Goal: Book appointment/travel/reservation

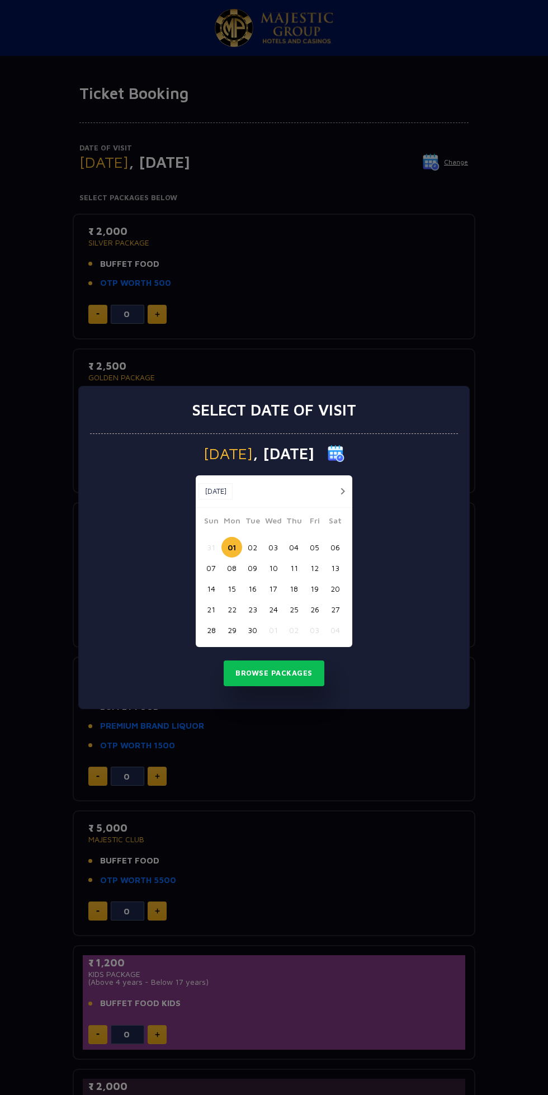
click at [211, 609] on button "21" at bounding box center [211, 609] width 21 height 21
click at [235, 612] on button "22" at bounding box center [231, 609] width 21 height 21
click at [306, 675] on button "Browse Packages" at bounding box center [274, 673] width 101 height 26
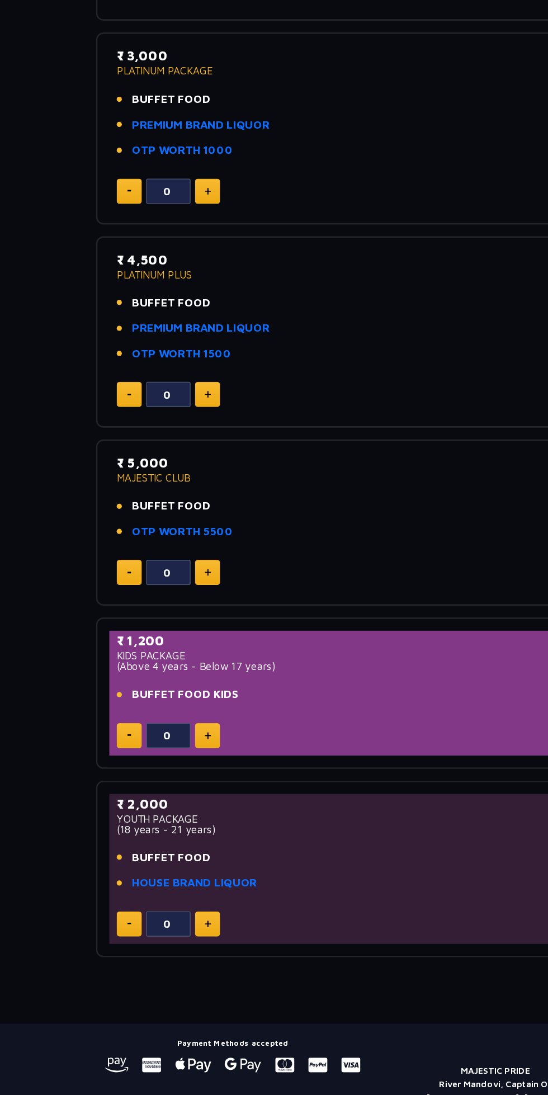
scroll to position [220, 0]
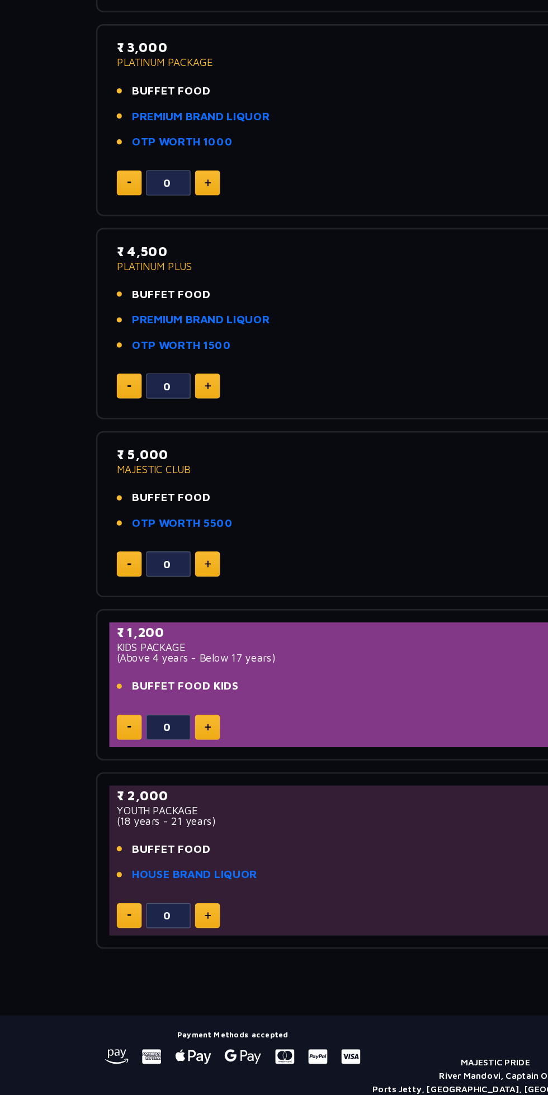
click at [157, 954] on img at bounding box center [157, 957] width 5 height 6
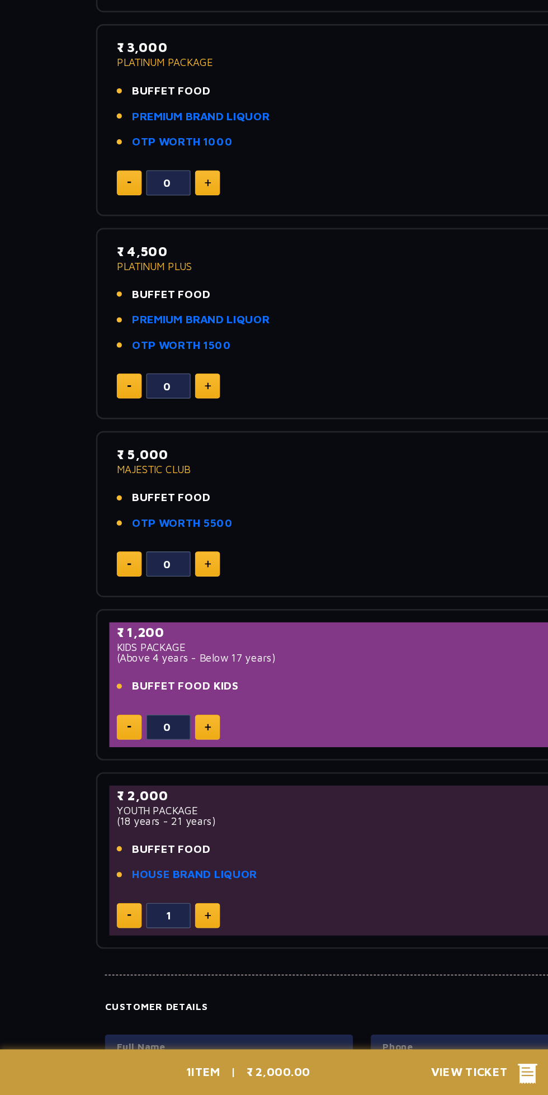
click at [97, 956] on img at bounding box center [97, 957] width 3 height 2
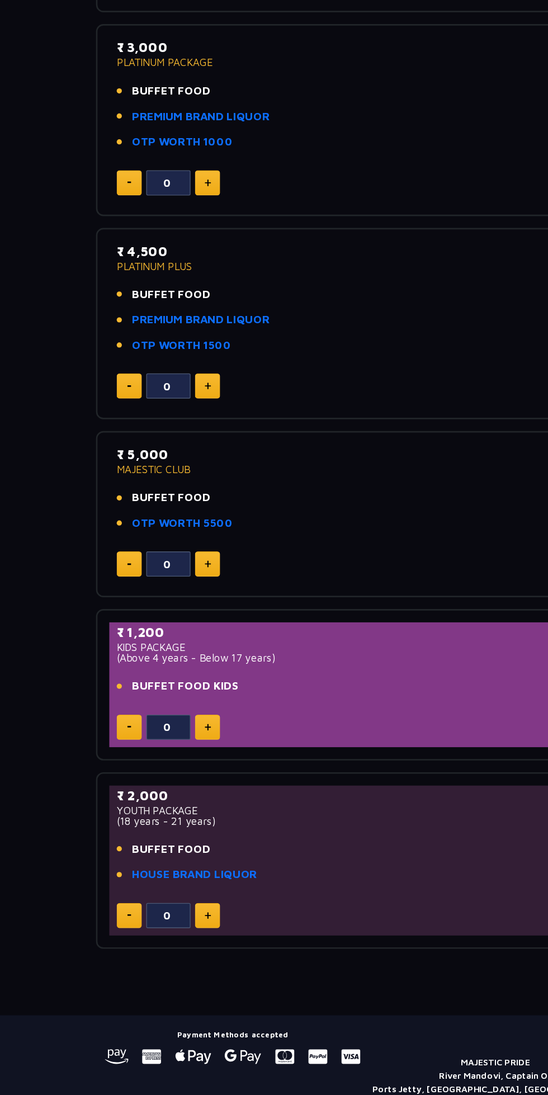
click at [157, 954] on img at bounding box center [157, 957] width 5 height 6
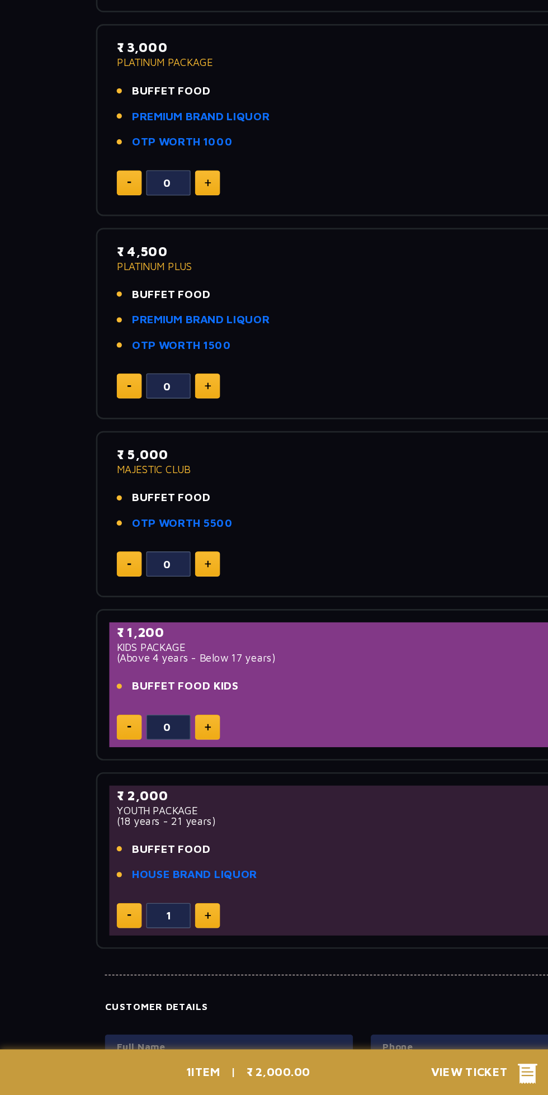
click at [163, 934] on div "₹ 2,000 YOUTH PACKAGE (18 years - 21 years) BUFFET FOOD HOUSE BRAND LIQUOR" at bounding box center [273, 898] width 371 height 81
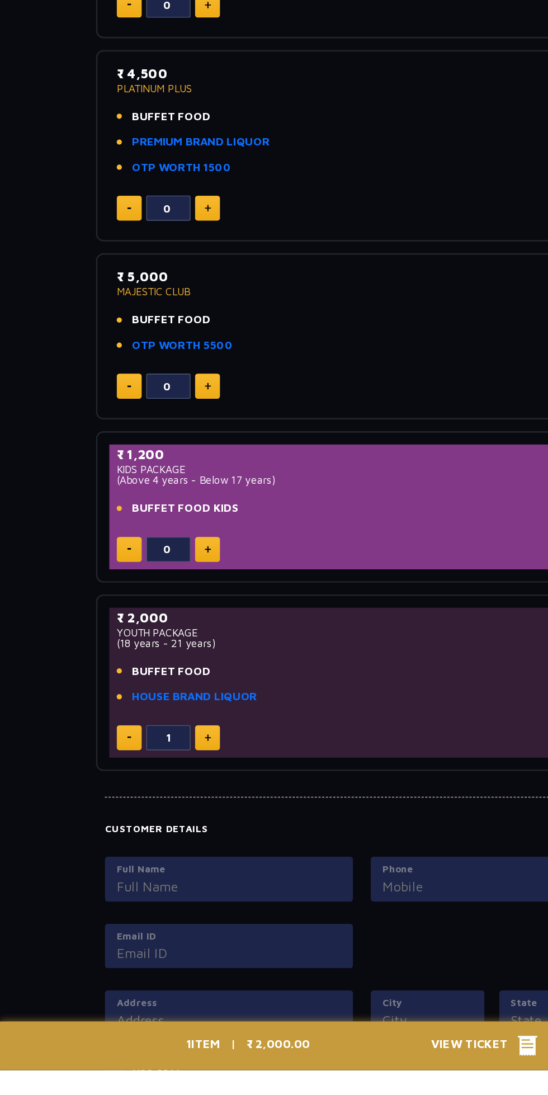
scroll to position [335, 0]
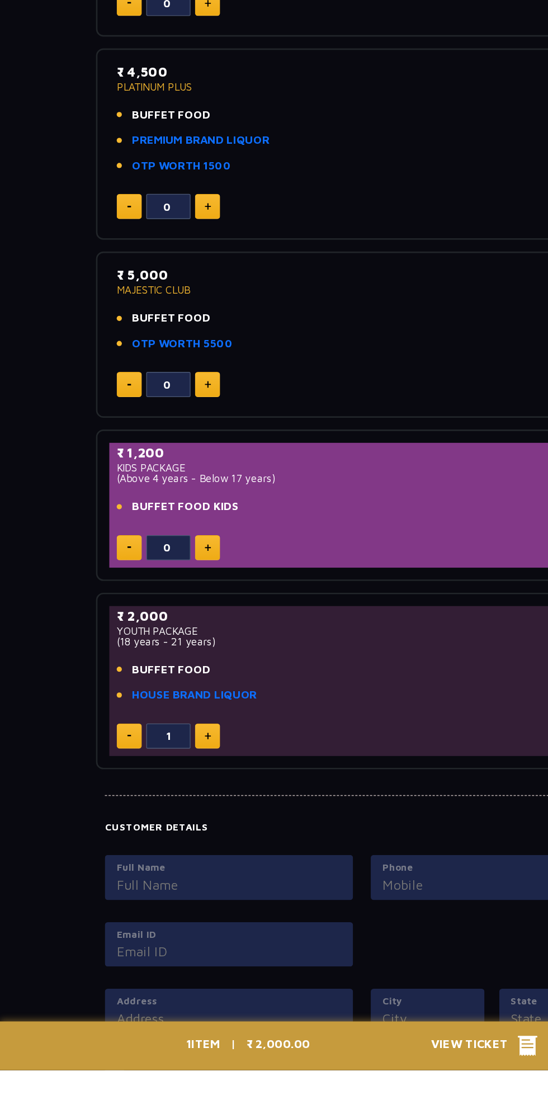
click at [157, 839] on img at bounding box center [157, 842] width 5 height 6
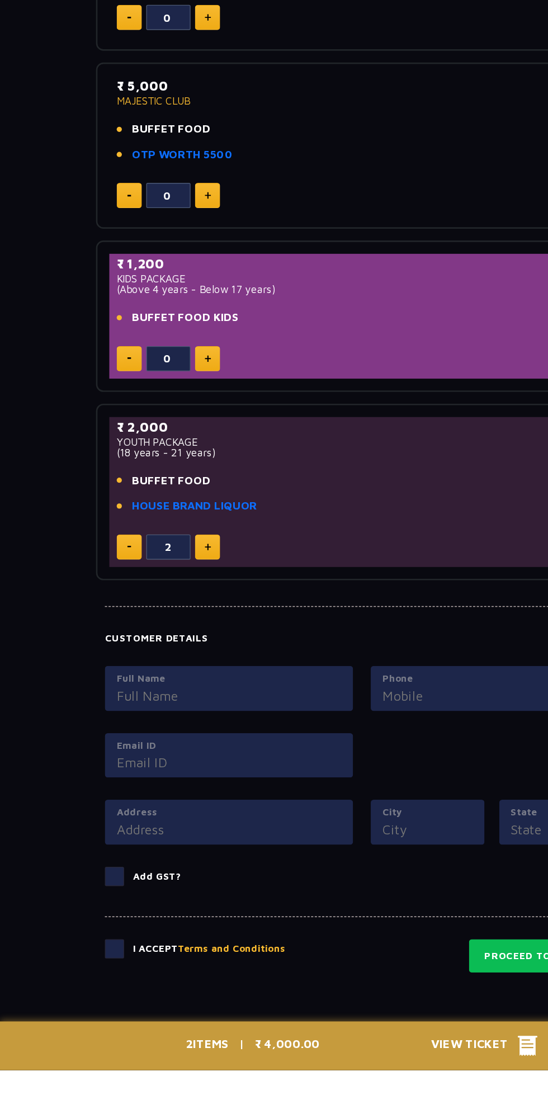
scroll to position [516, 0]
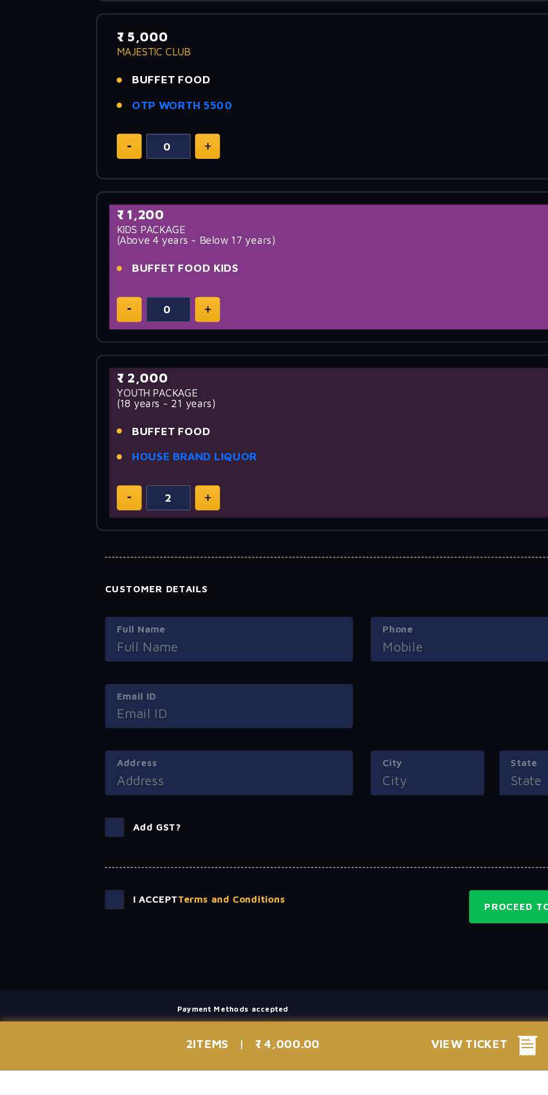
click at [97, 660] on img at bounding box center [97, 661] width 3 height 2
type input "0"
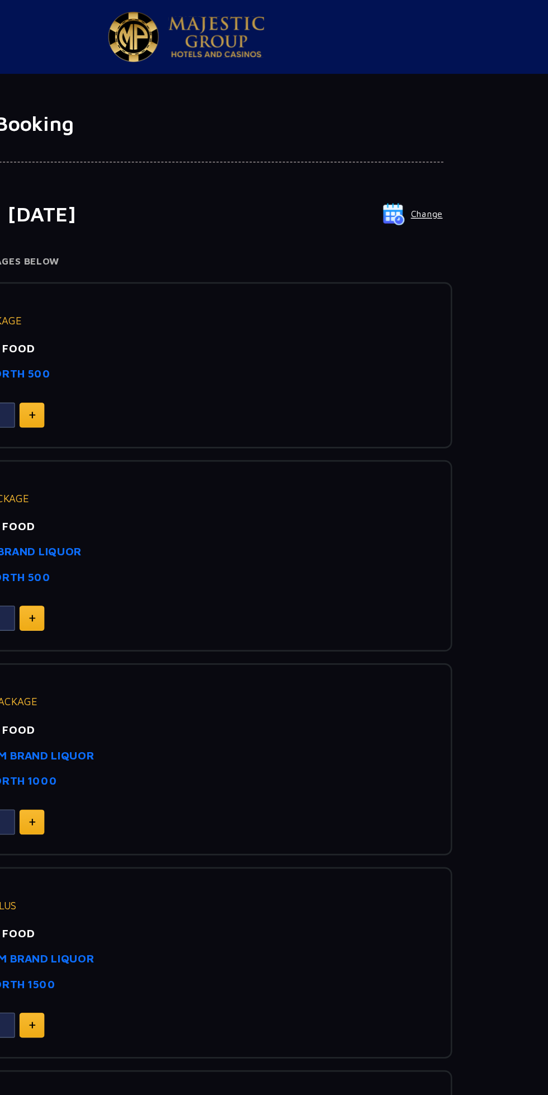
scroll to position [0, 0]
